Goal: Transaction & Acquisition: Subscribe to service/newsletter

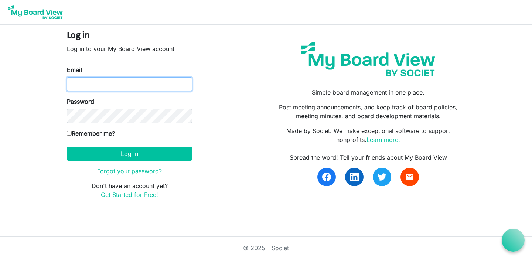
click at [148, 87] on input "Email" at bounding box center [129, 84] width 125 height 14
type input "nikeisha@apcbham.org"
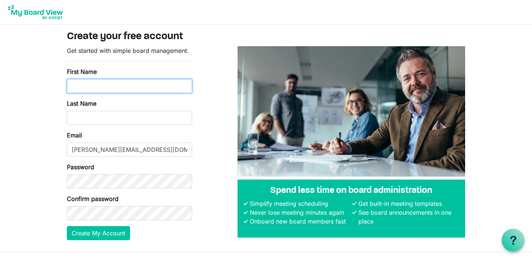
click at [150, 82] on input "First Name" at bounding box center [129, 86] width 125 height 14
type input "Nikeisha"
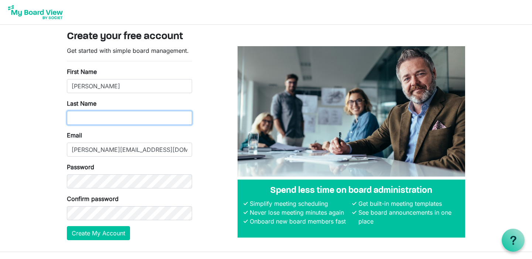
type input "Macon"
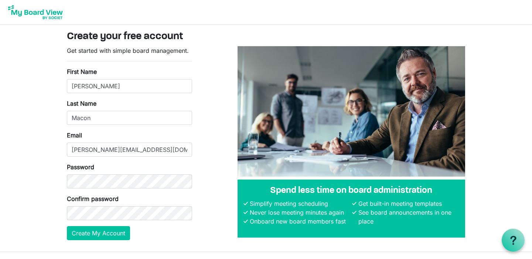
click at [23, 151] on body "Create your free account Get started with simple board management. First Name N…" at bounding box center [266, 126] width 532 height 252
click at [204, 154] on div "Get started with simple board management. First Name Nikeisha Last Name Macon E…" at bounding box center [265, 146] width 409 height 200
click at [204, 136] on div "Get started with simple board management. First Name Nikeisha Last Name Macon E…" at bounding box center [265, 146] width 409 height 200
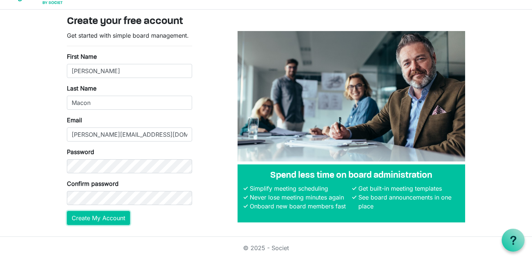
scroll to position [15, 0]
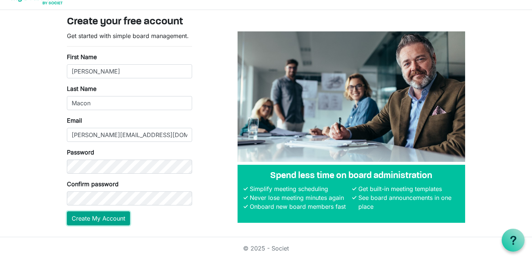
click at [79, 219] on button "Create My Account" at bounding box center [98, 218] width 63 height 14
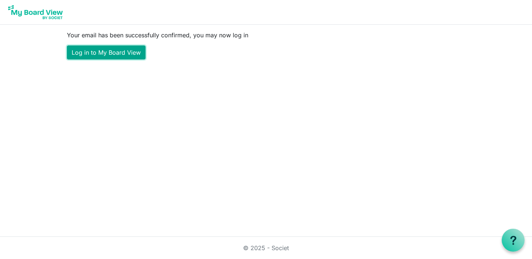
click at [116, 52] on link "Log in to My Board View" at bounding box center [106, 52] width 79 height 14
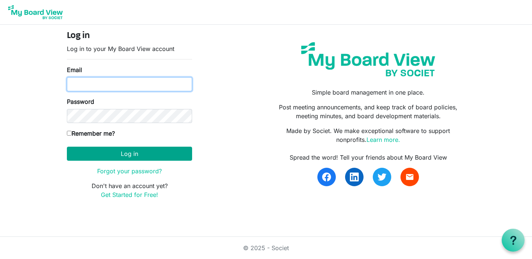
type input "[PERSON_NAME][EMAIL_ADDRESS][DOMAIN_NAME]"
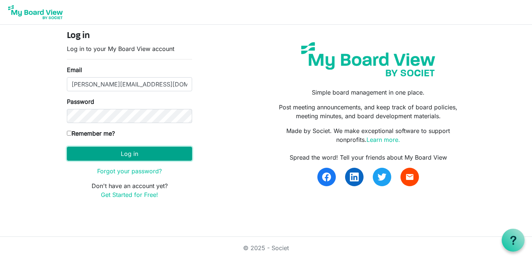
click at [123, 153] on button "Log in" at bounding box center [129, 154] width 125 height 14
